Goal: Navigation & Orientation: Find specific page/section

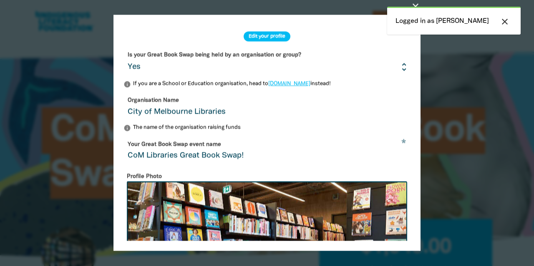
select select "Yes"
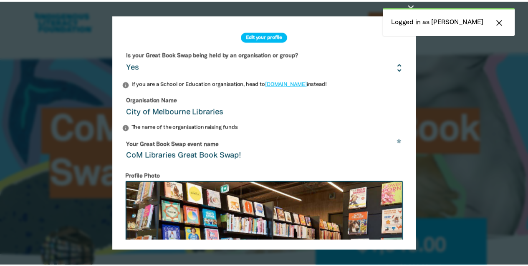
scroll to position [183, 0]
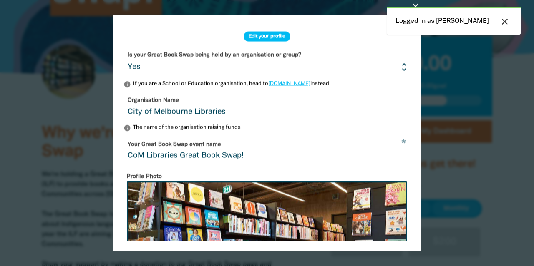
click at [503, 21] on icon "close" at bounding box center [505, 22] width 10 height 10
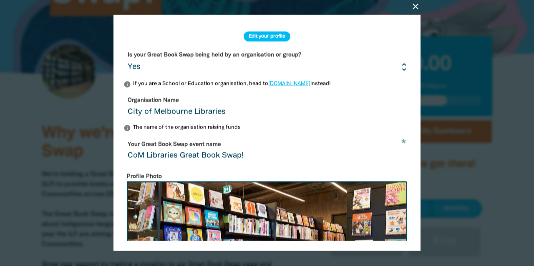
click at [413, 4] on icon "close" at bounding box center [415, 7] width 10 height 10
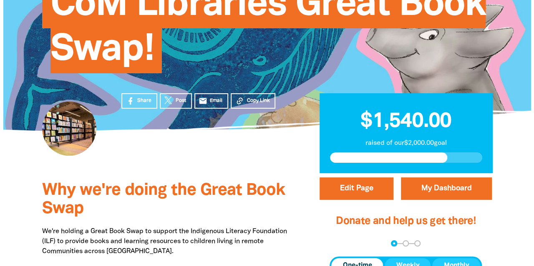
scroll to position [0, 0]
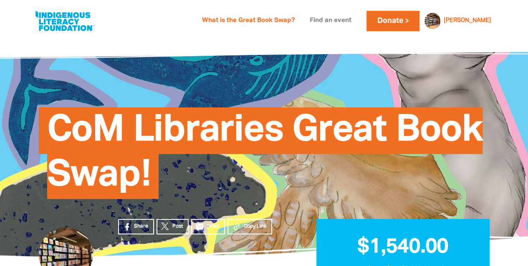
click at [356, 20] on link "Find an event" at bounding box center [330, 20] width 52 height 13
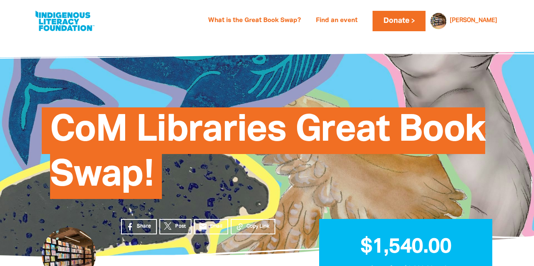
select select "Yes"
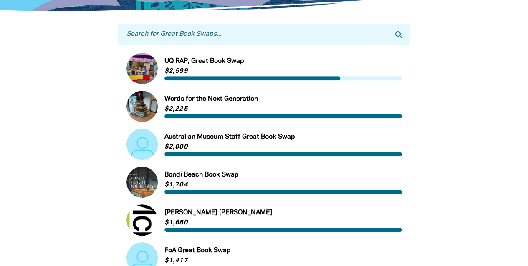
scroll to position [152, 0]
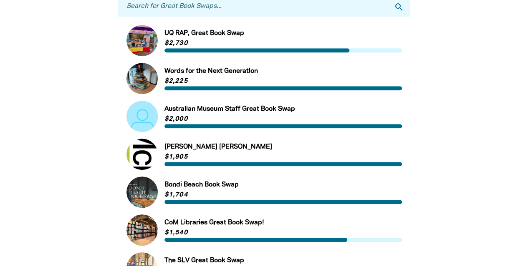
scroll to position [180, 0]
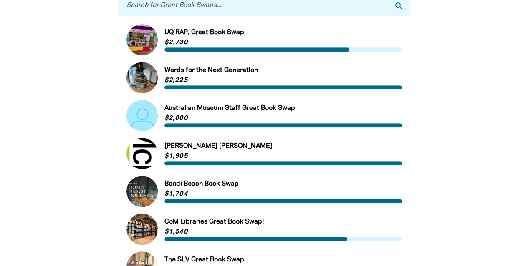
click at [169, 110] on link "Link to Australian Museum Staff Great Book Swap" at bounding box center [263, 115] width 275 height 31
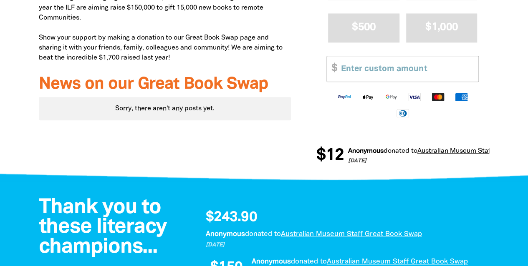
scroll to position [411, 0]
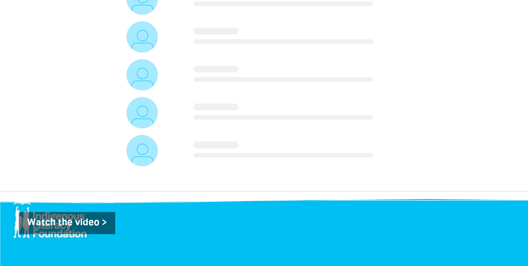
scroll to position [180, 0]
